Goal: Navigation & Orientation: Find specific page/section

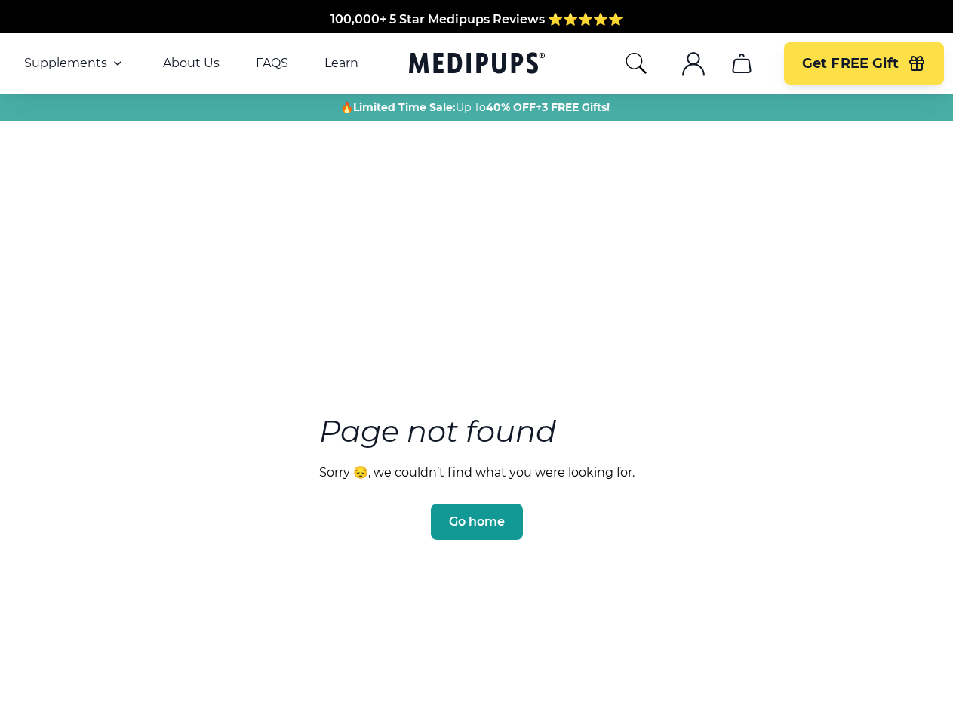
click at [476, 362] on section "Page not found Sorry 😔, we couldn’t find what you were looking for. Go home" at bounding box center [476, 441] width 953 height 580
click at [75, 63] on span "Supplements" at bounding box center [65, 63] width 83 height 15
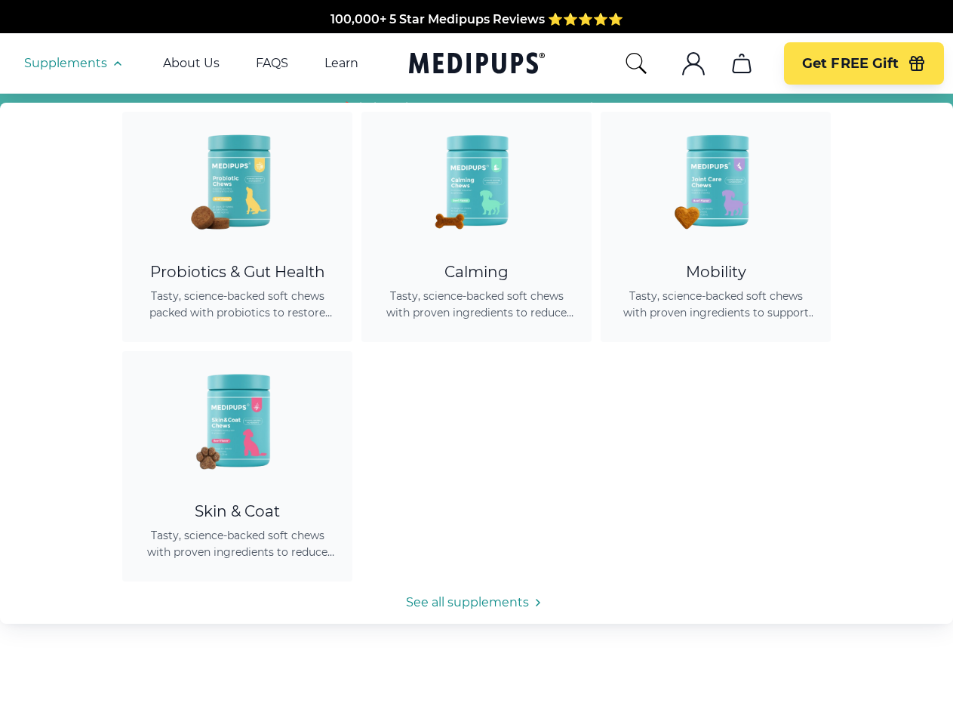
click at [116, 63] on icon "button" at bounding box center [118, 63] width 18 height 18
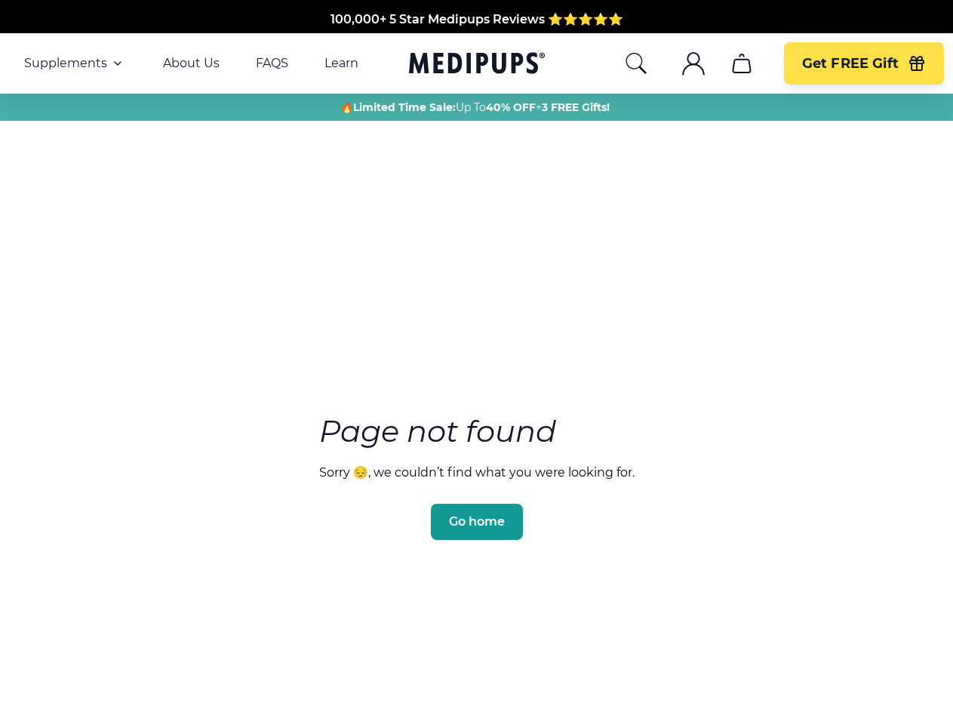
click at [635, 63] on icon "search" at bounding box center [636, 63] width 24 height 24
click at [693, 63] on icon ".cls-1{fill:none;stroke:currentColor;stroke-miterlimit:10;stroke-width:1.5px;}" at bounding box center [693, 63] width 24 height 24
click at [741, 63] on icon "cart" at bounding box center [742, 63] width 24 height 24
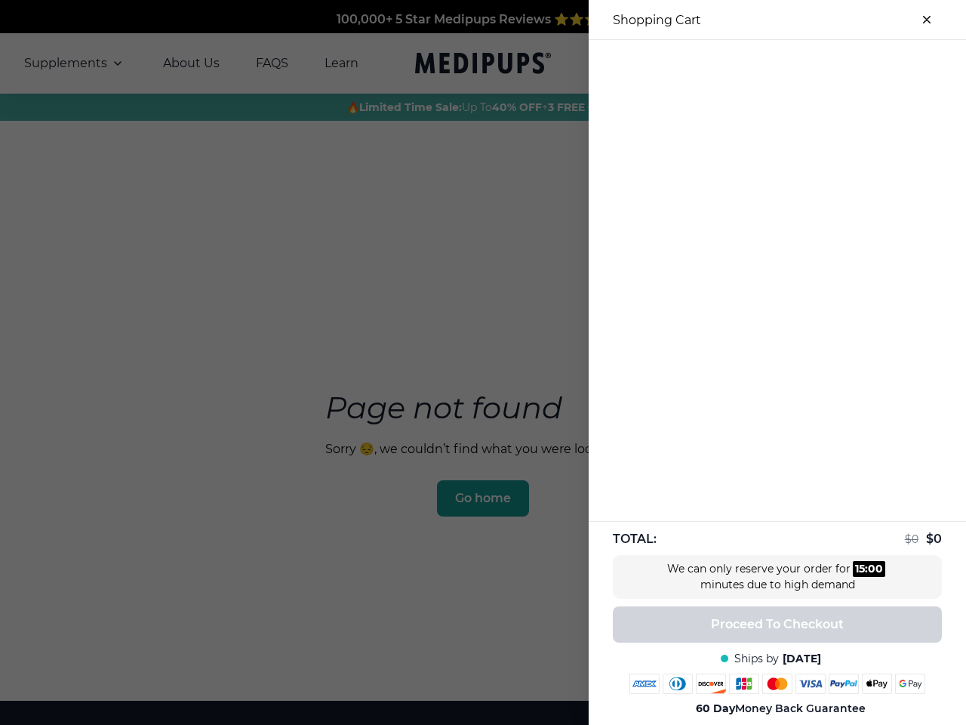
click at [741, 63] on div at bounding box center [777, 52] width 377 height 25
click at [863, 63] on div at bounding box center [777, 52] width 377 height 25
